Goal: Task Accomplishment & Management: Use online tool/utility

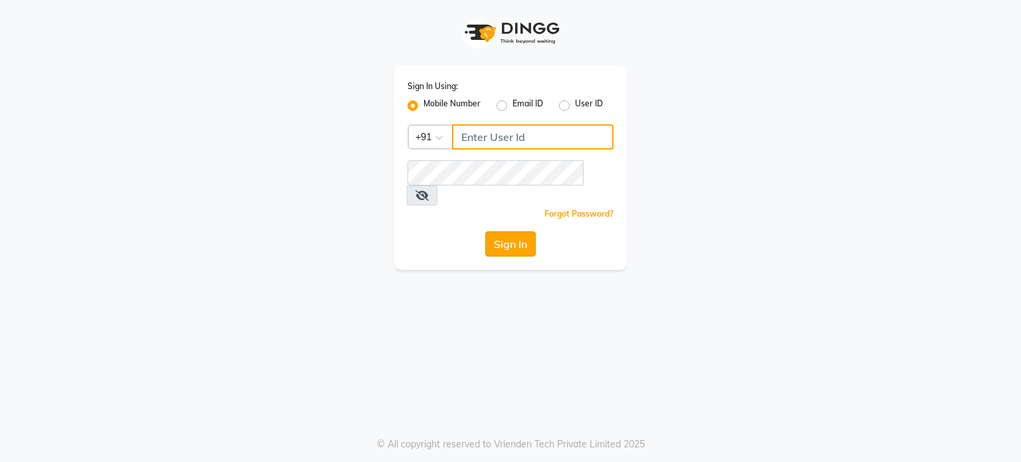
type input "7304577933"
click at [508, 231] on button "Sign In" at bounding box center [510, 243] width 51 height 25
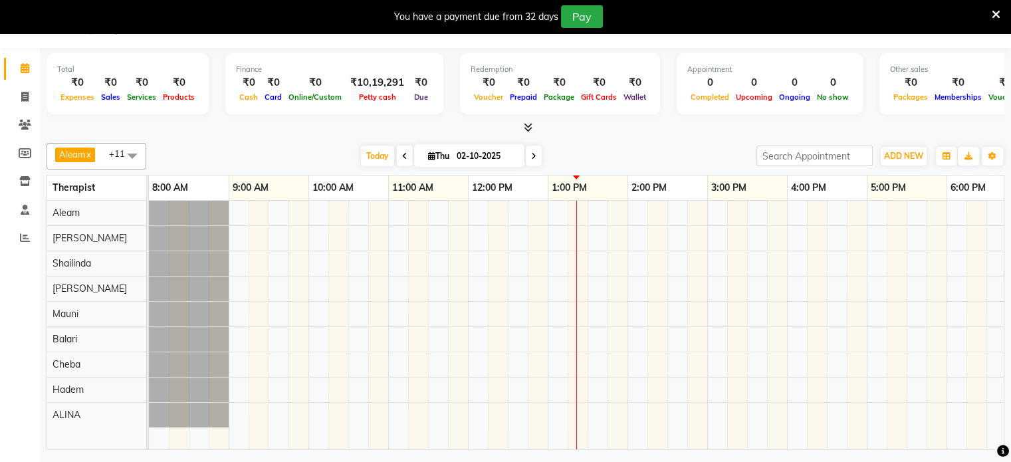
click at [553, 273] on div at bounding box center [787, 325] width 1277 height 249
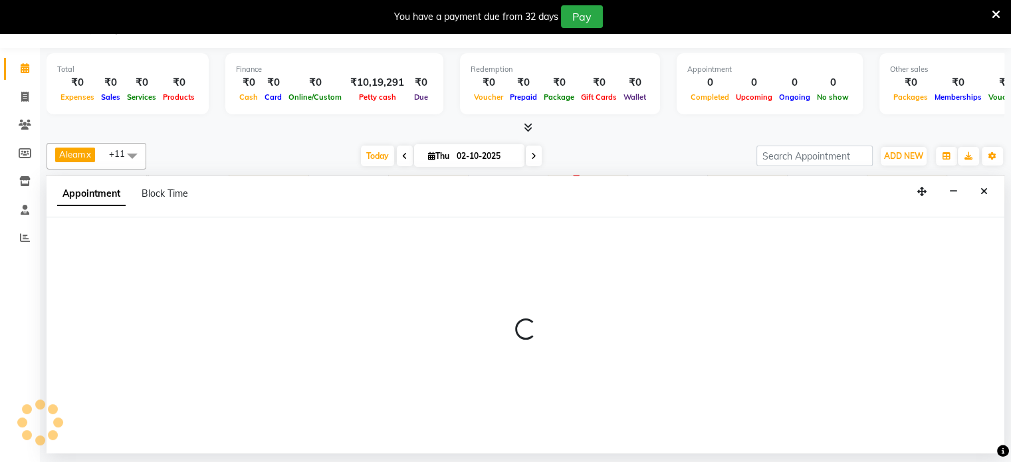
select select "87836"
select select "tentative"
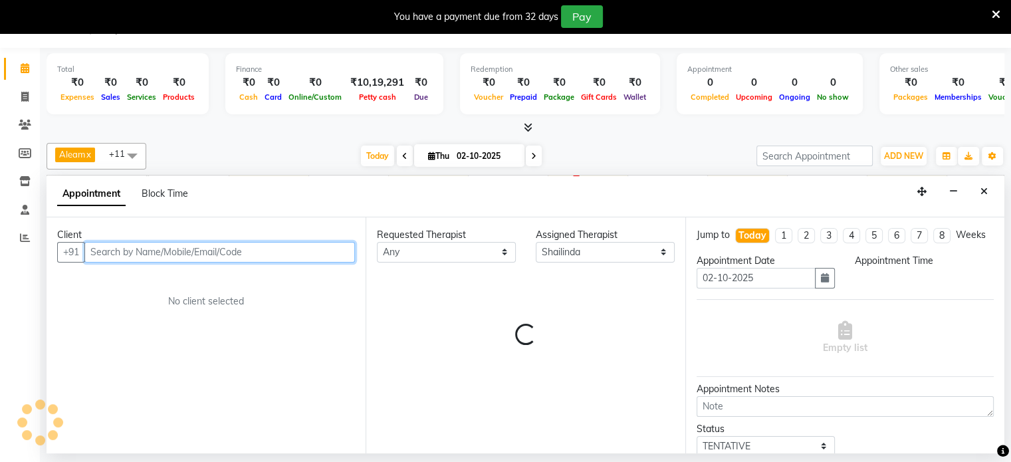
select select "780"
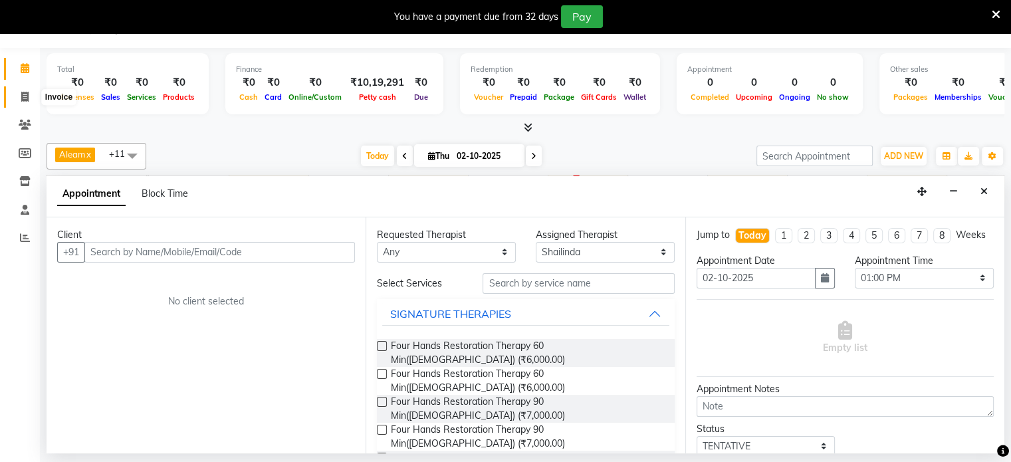
click at [26, 95] on icon at bounding box center [24, 97] width 7 height 10
select select "8694"
select select "service"
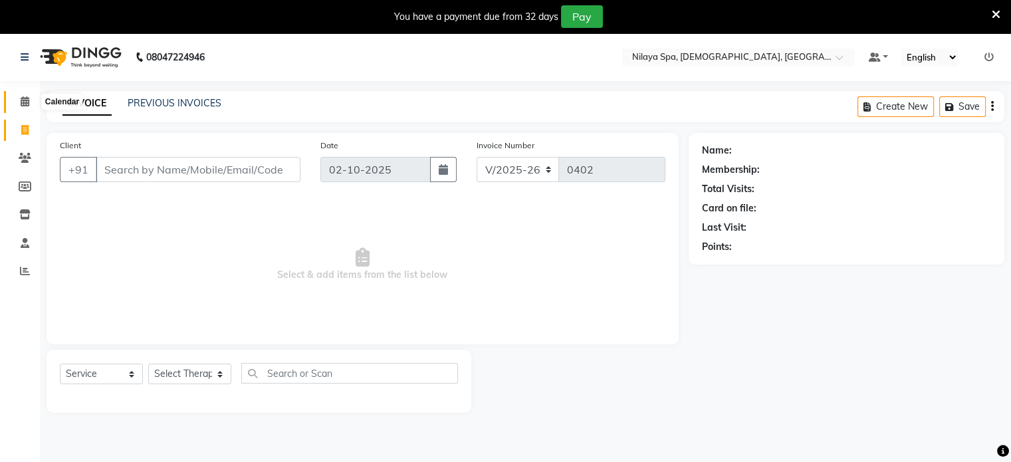
click at [19, 103] on span at bounding box center [24, 101] width 23 height 15
